Goal: Information Seeking & Learning: Learn about a topic

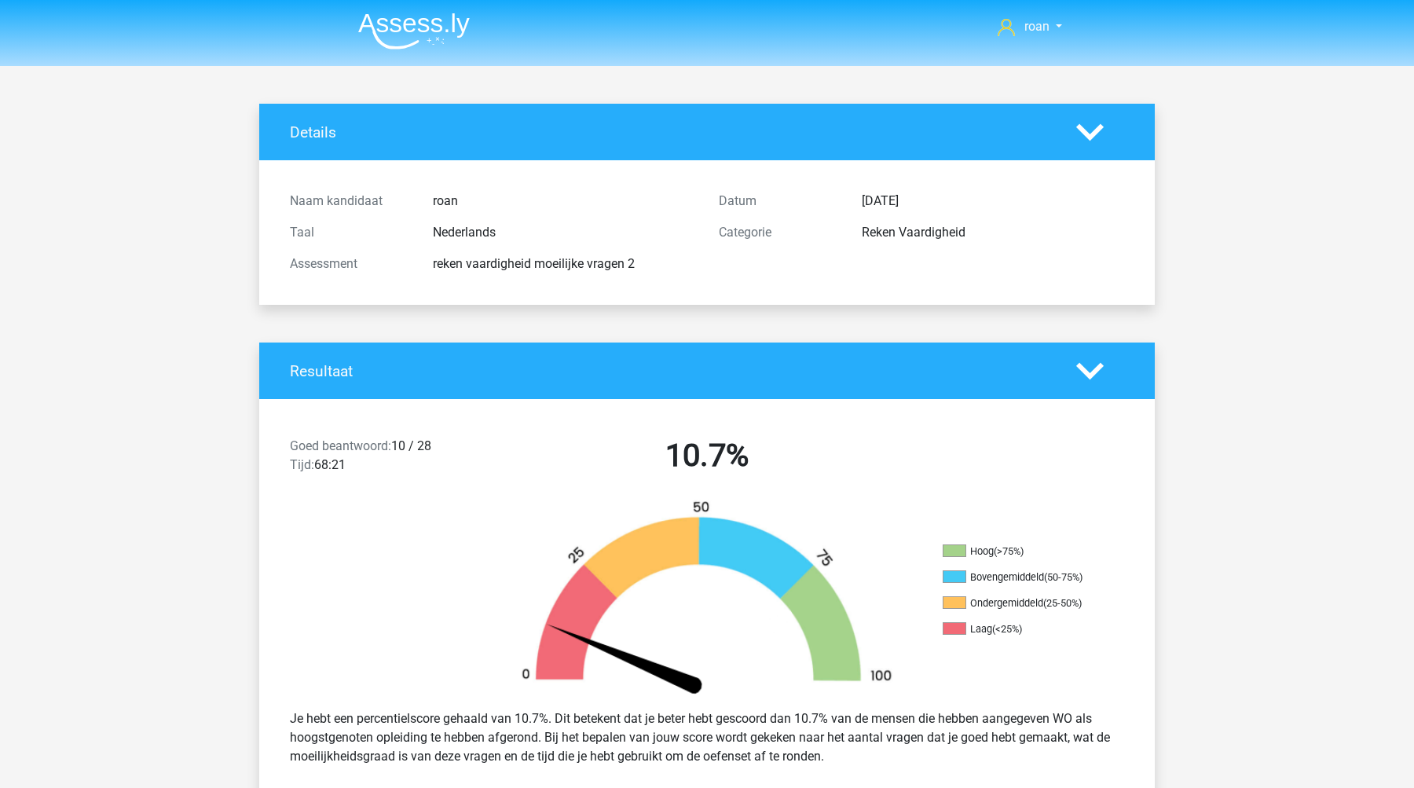
scroll to position [33, 0]
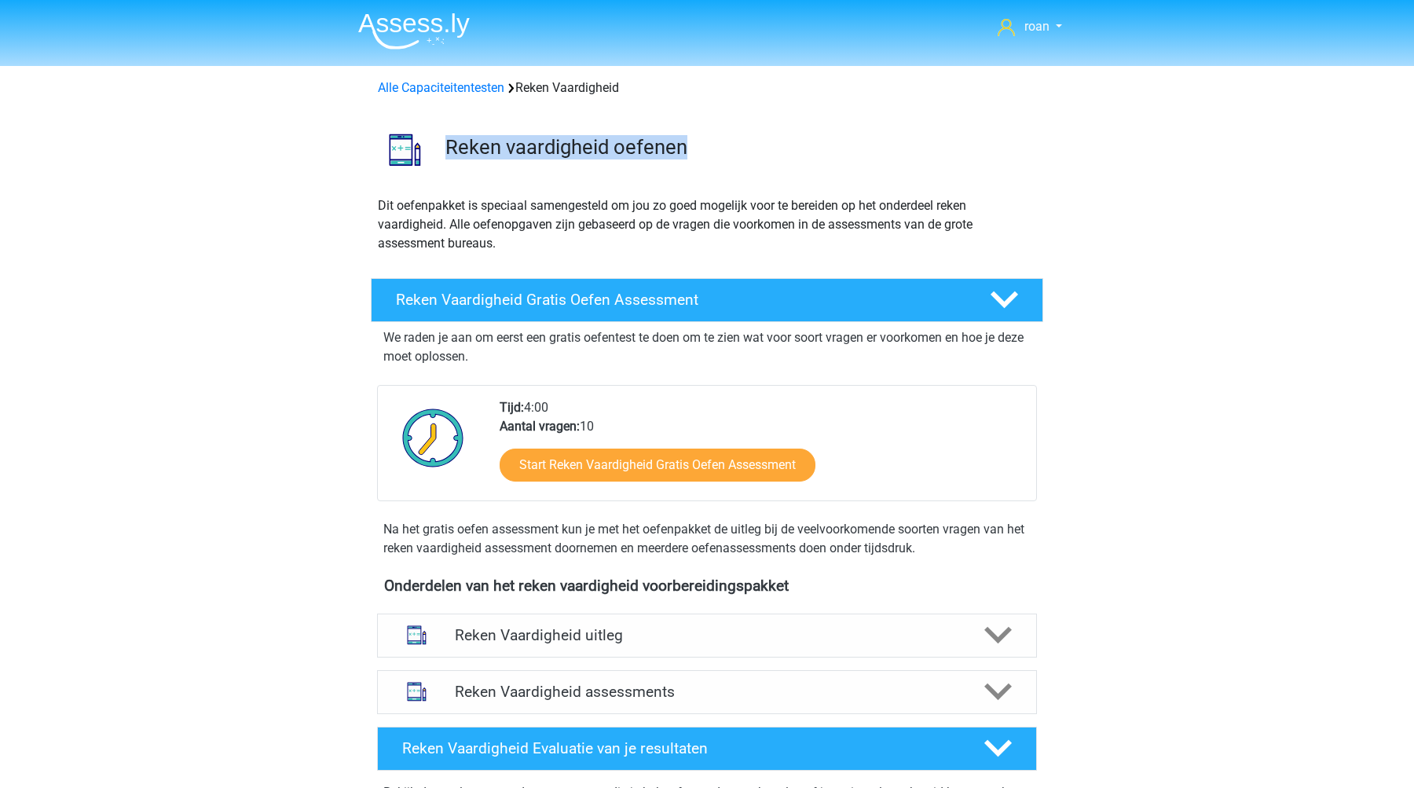
drag, startPoint x: 440, startPoint y: 149, endPoint x: 694, endPoint y: 156, distance: 254.6
click at [694, 156] on div "Reken vaardigheid oefenen" at bounding box center [738, 150] width 609 height 31
click at [694, 156] on h3 "Reken vaardigheid oefenen" at bounding box center [737, 147] width 585 height 24
drag, startPoint x: 692, startPoint y: 153, endPoint x: 504, endPoint y: 131, distance: 189.0
click at [504, 131] on div "Reken vaardigheid oefenen" at bounding box center [707, 146] width 746 height 73
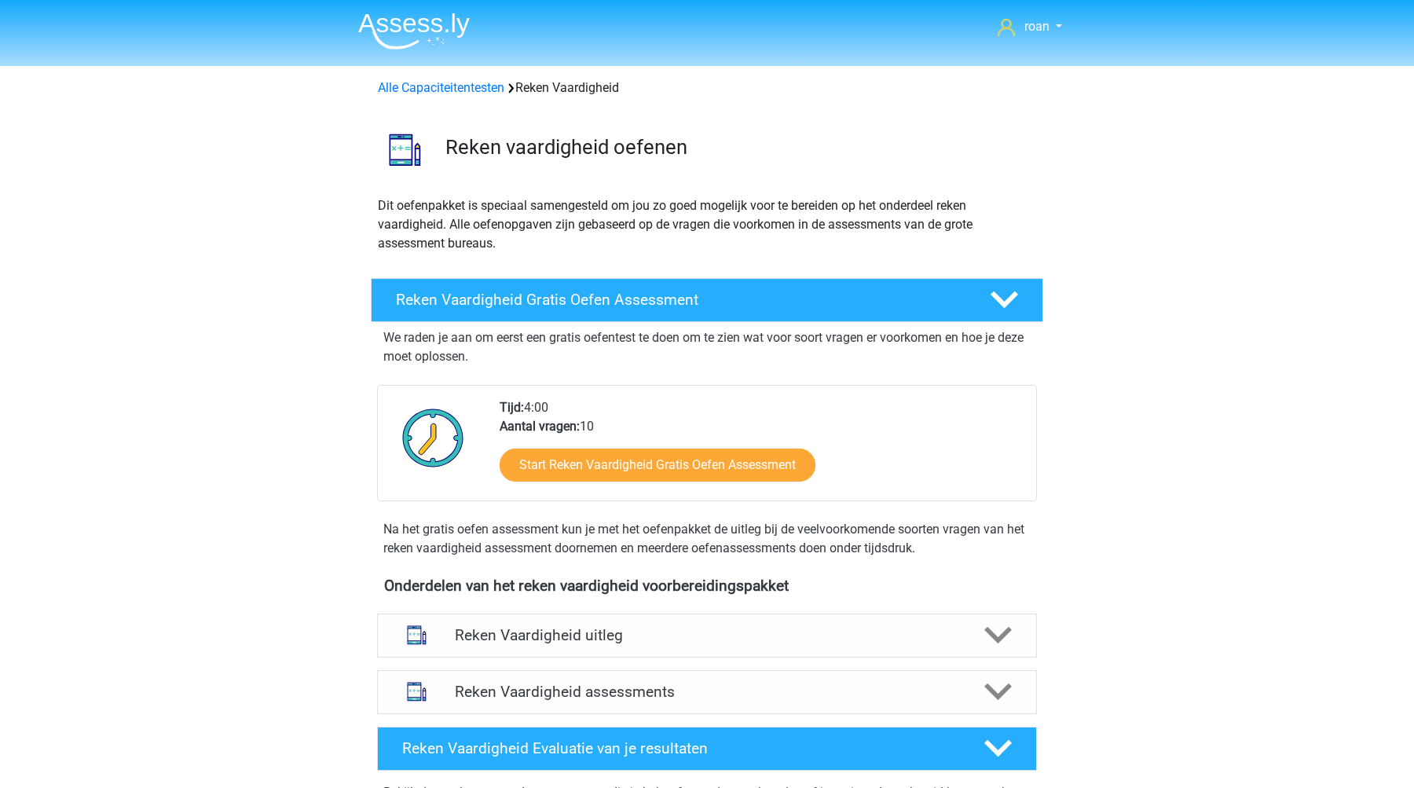
click at [482, 130] on div "Reken vaardigheid oefenen" at bounding box center [707, 146] width 746 height 73
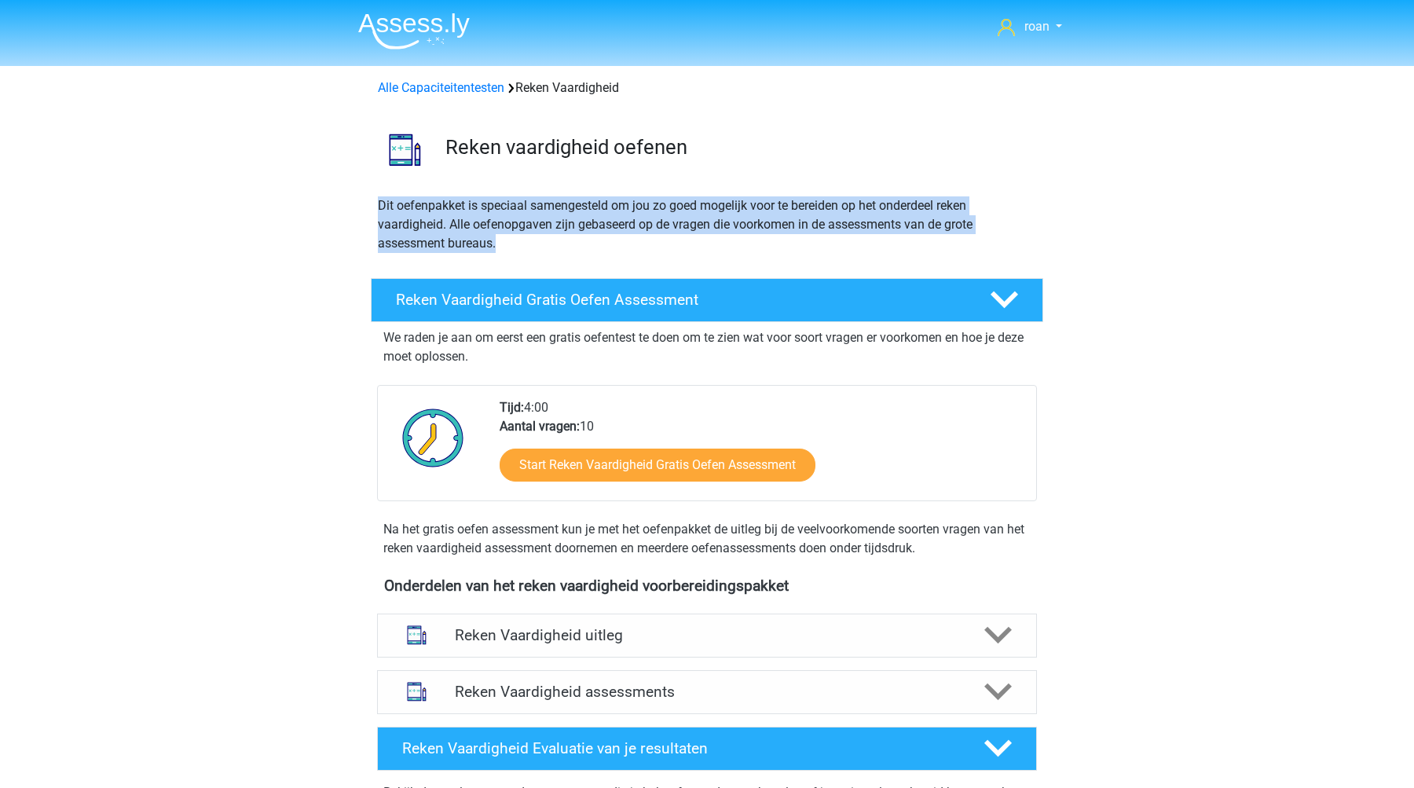
drag, startPoint x: 372, startPoint y: 200, endPoint x: 526, endPoint y: 252, distance: 162.5
click at [526, 252] on div "Dit oefenpakket is speciaal samengesteld om jou zo goed mogelijk voor te bereid…" at bounding box center [707, 230] width 671 height 69
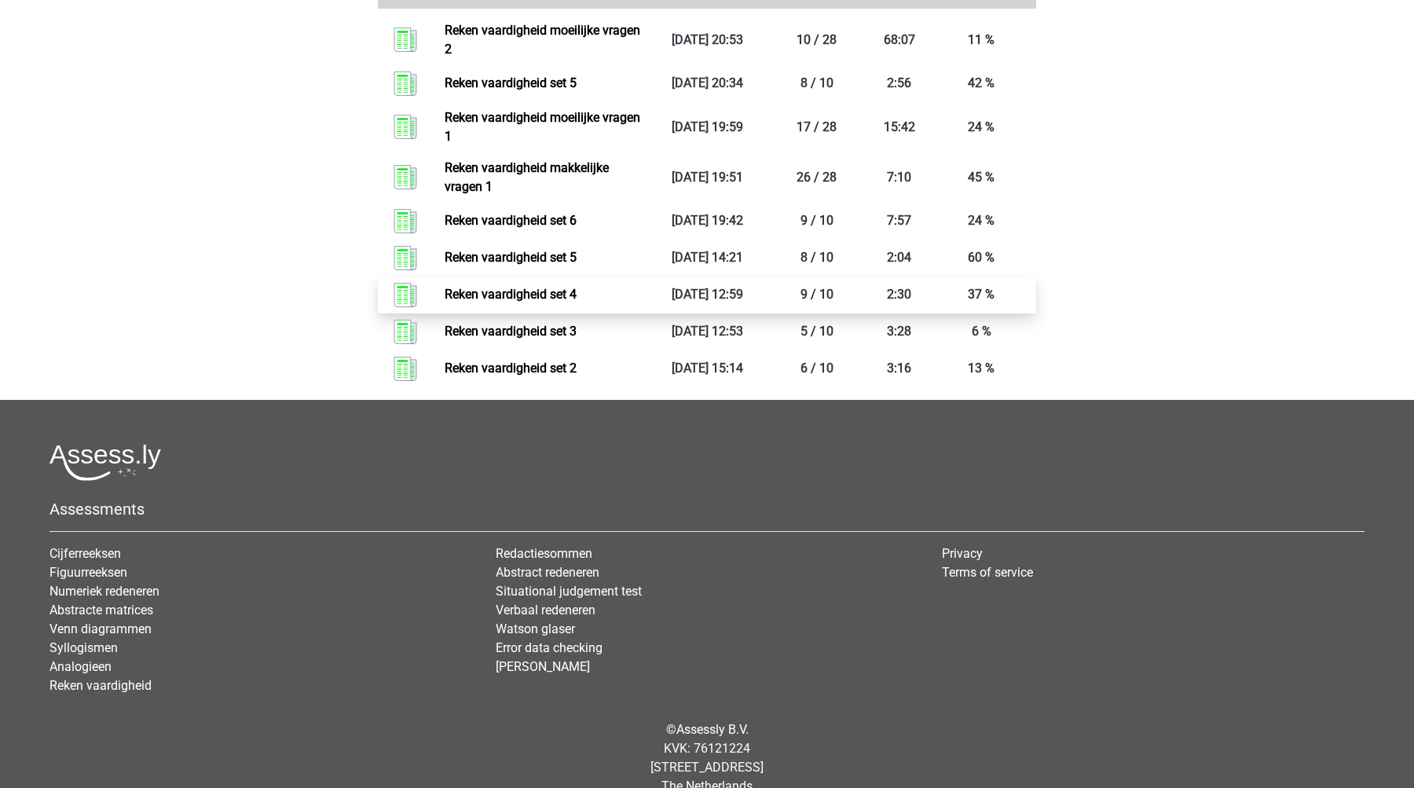
scroll to position [866, 0]
